Goal: Navigation & Orientation: Find specific page/section

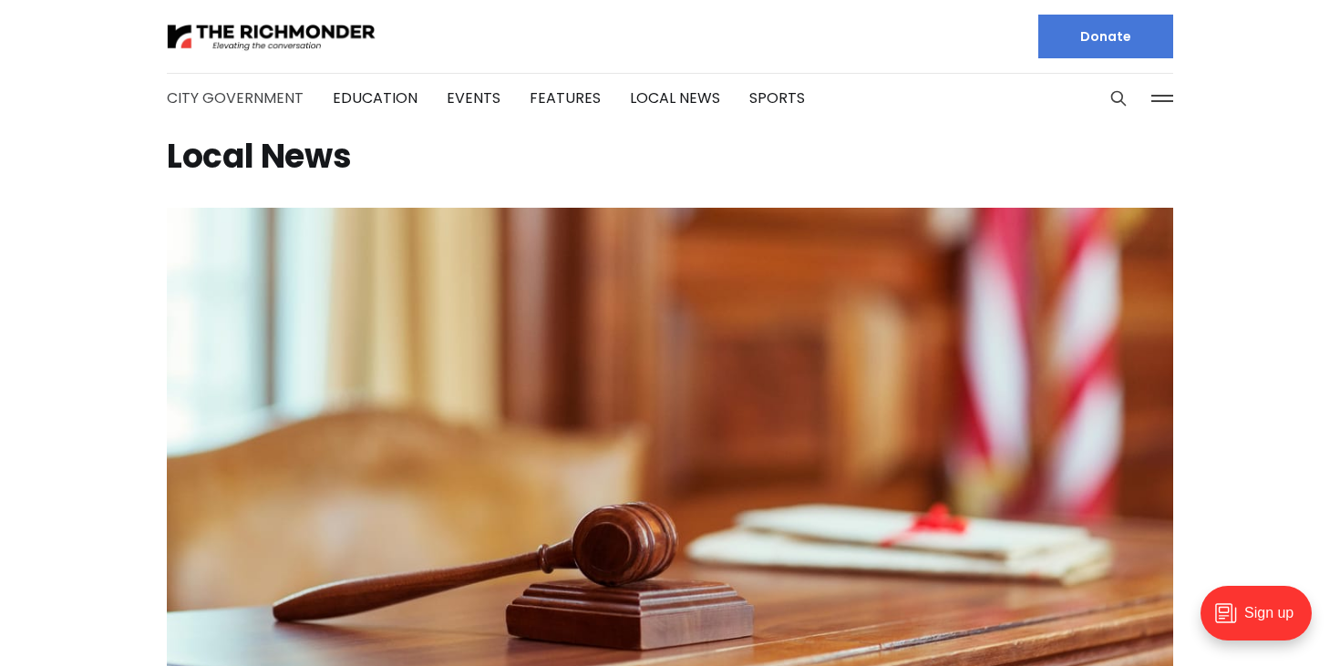
click at [255, 98] on link "City Government" at bounding box center [235, 98] width 137 height 21
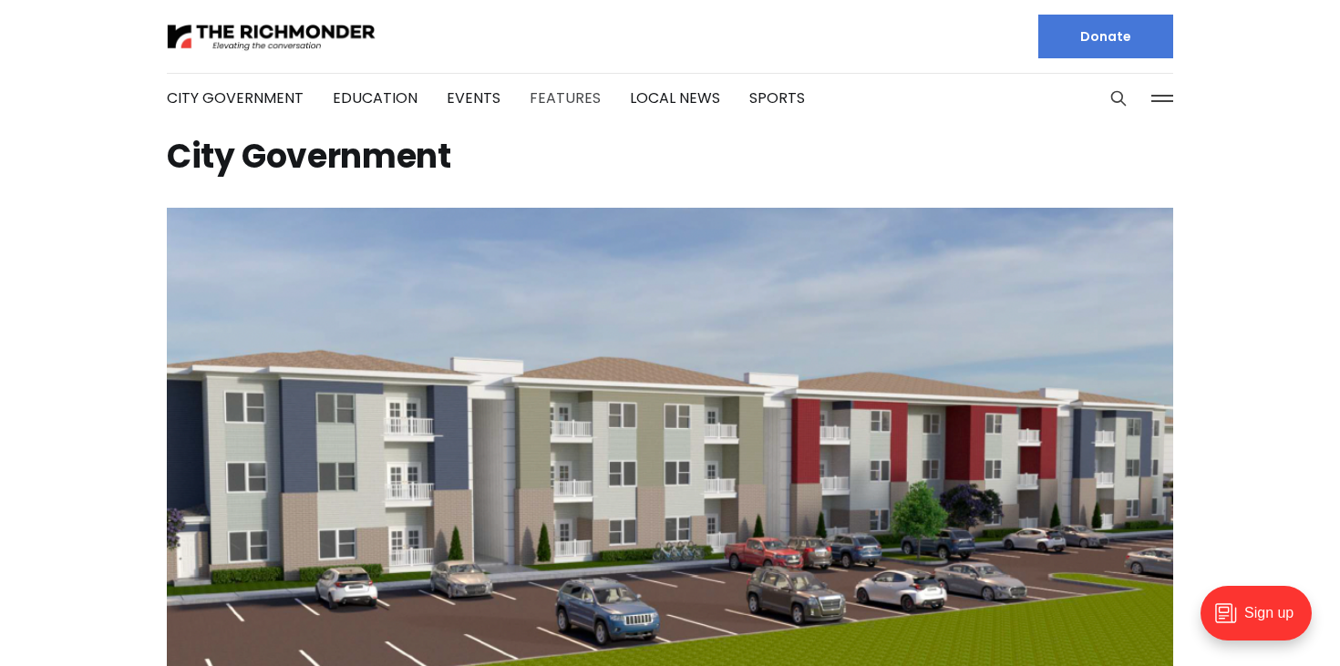
click at [560, 92] on link "Features" at bounding box center [565, 98] width 71 height 21
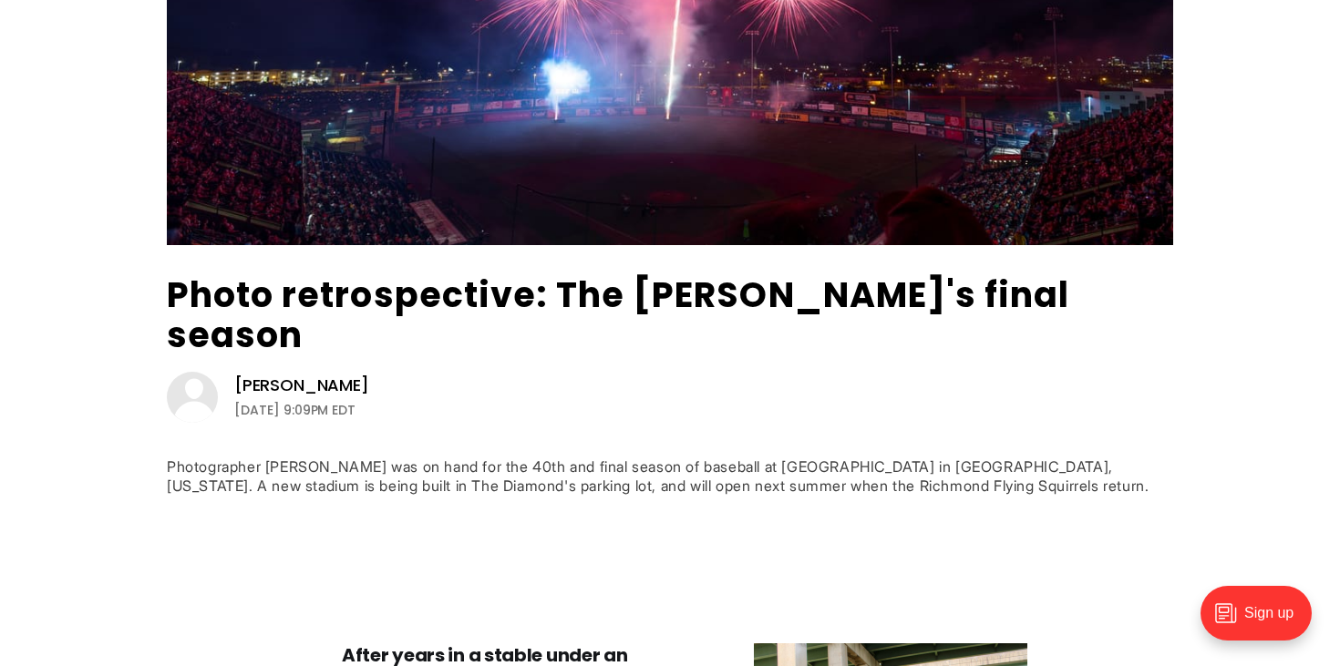
scroll to position [78, 0]
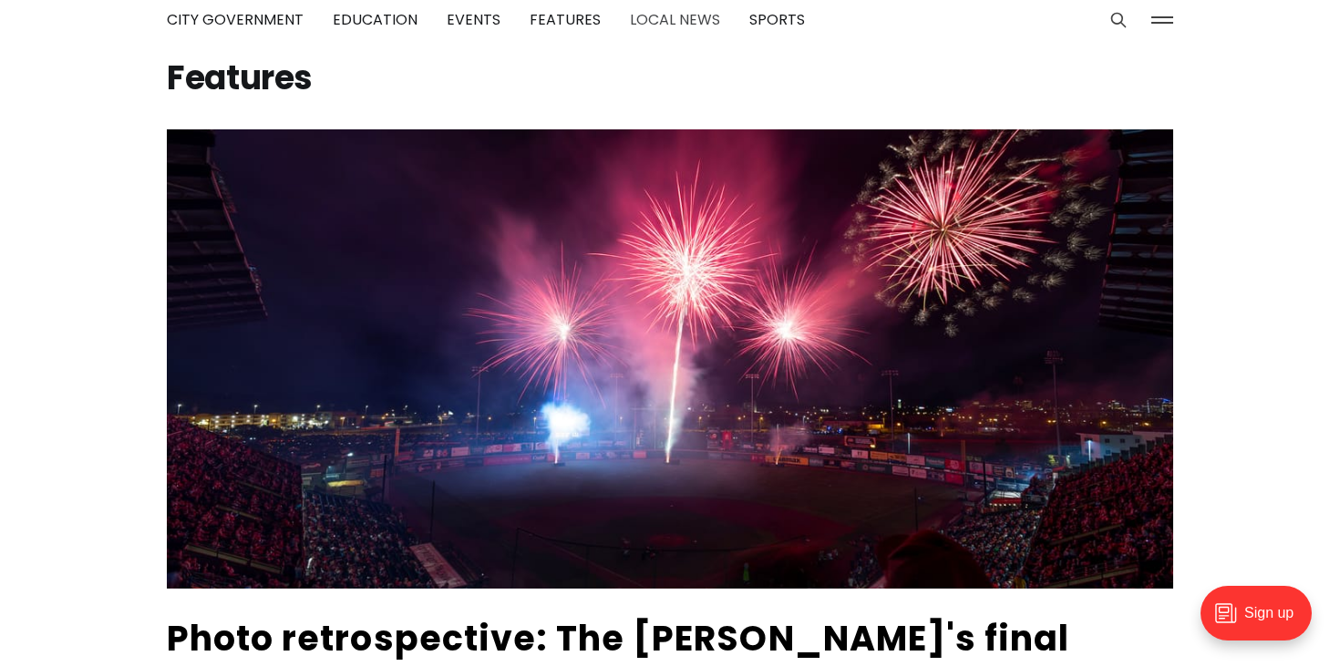
click at [668, 24] on link "Local News" at bounding box center [675, 19] width 90 height 21
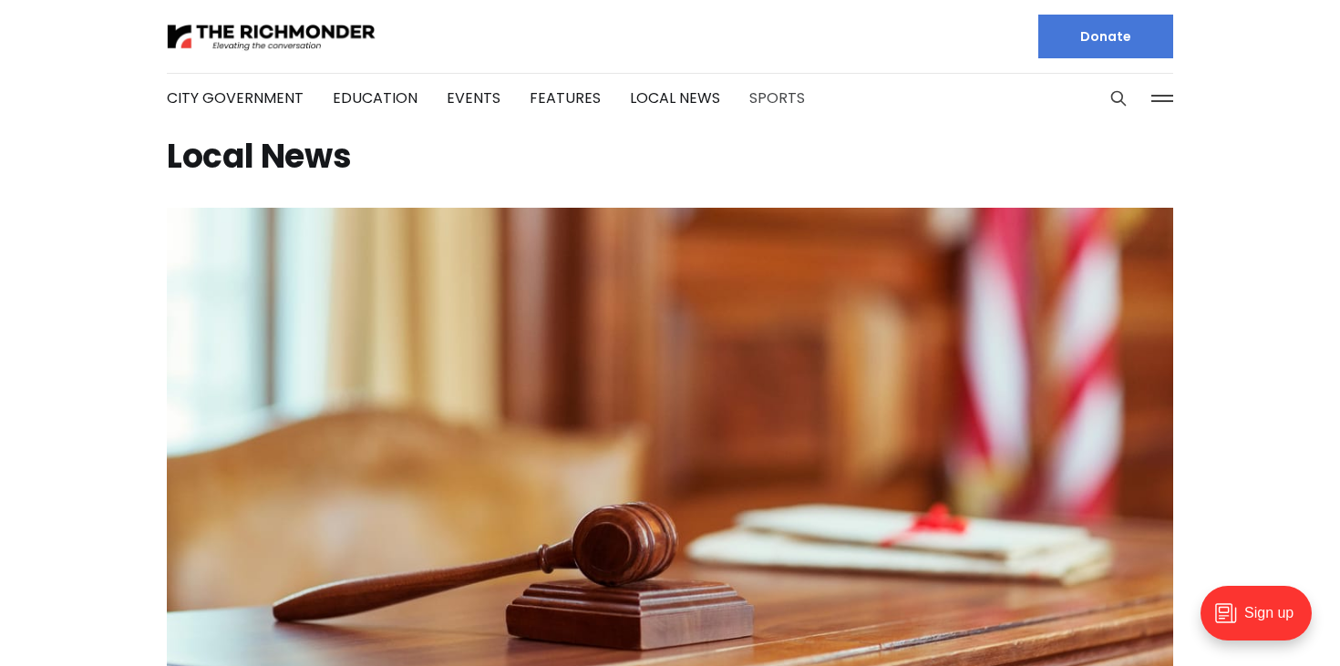
click at [757, 98] on link "Sports" at bounding box center [777, 98] width 56 height 21
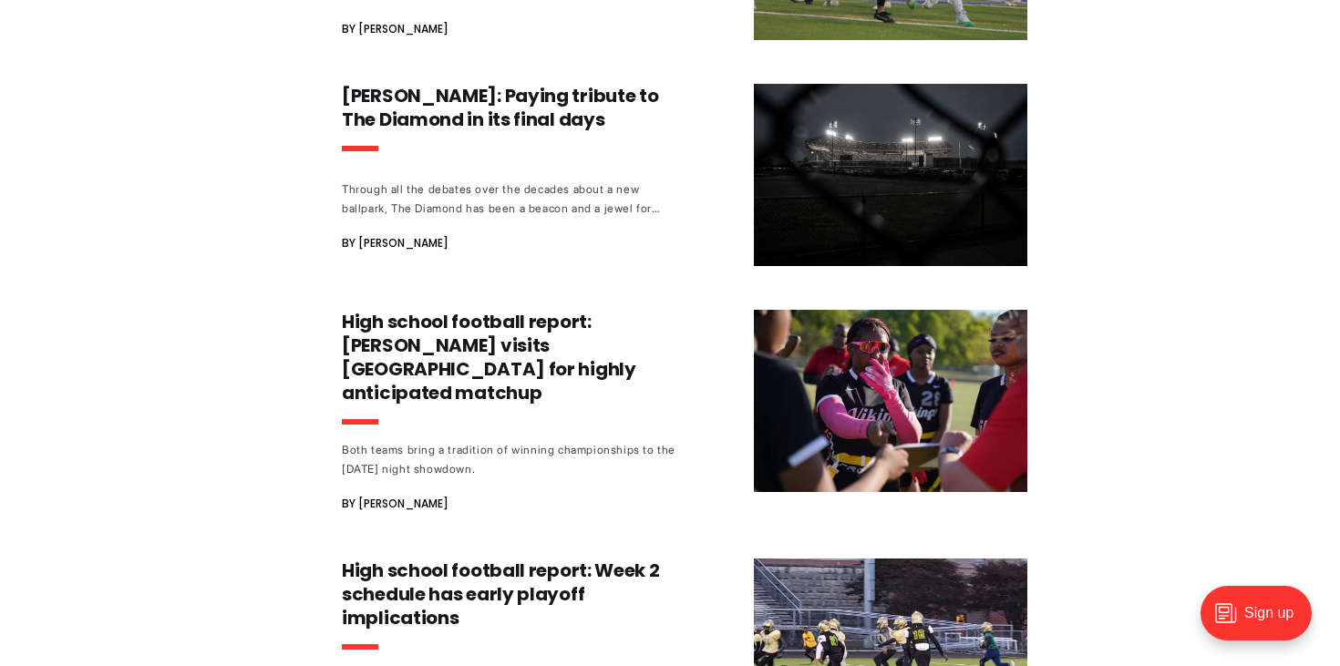
scroll to position [1642, 0]
